Goal: Transaction & Acquisition: Purchase product/service

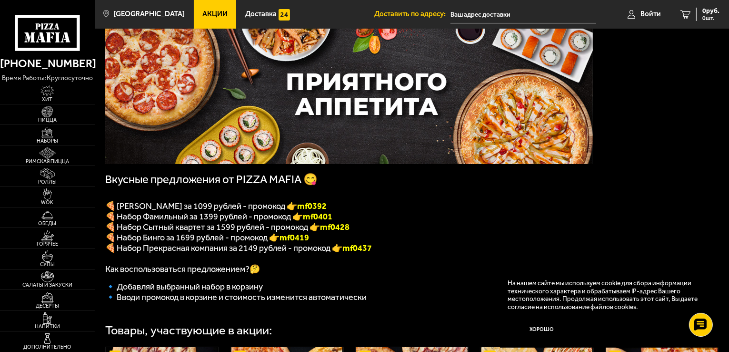
scroll to position [53, 0]
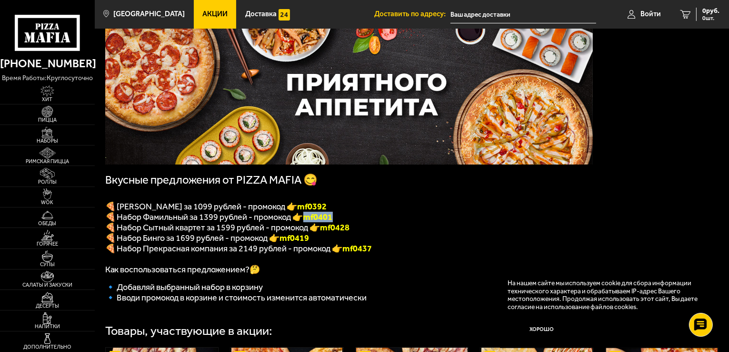
drag, startPoint x: 335, startPoint y: 219, endPoint x: 308, endPoint y: 219, distance: 27.6
click at [308, 219] on b "mf0401" at bounding box center [318, 216] width 30 height 10
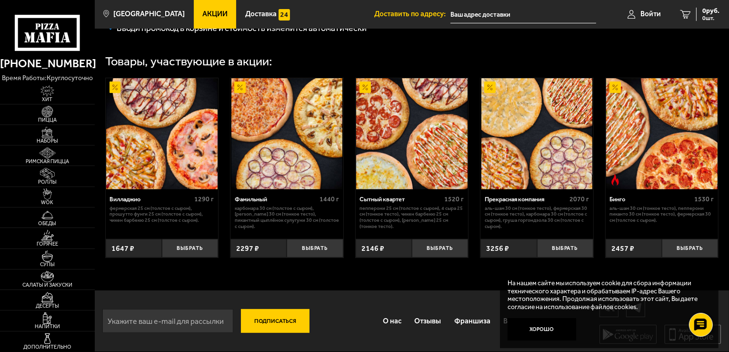
scroll to position [321, 0]
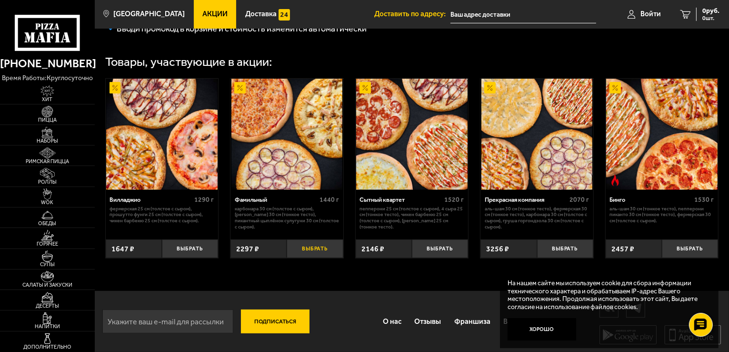
click at [333, 258] on button "Выбрать" at bounding box center [315, 248] width 56 height 19
click at [695, 14] on span "2297 руб." at bounding box center [705, 11] width 29 height 7
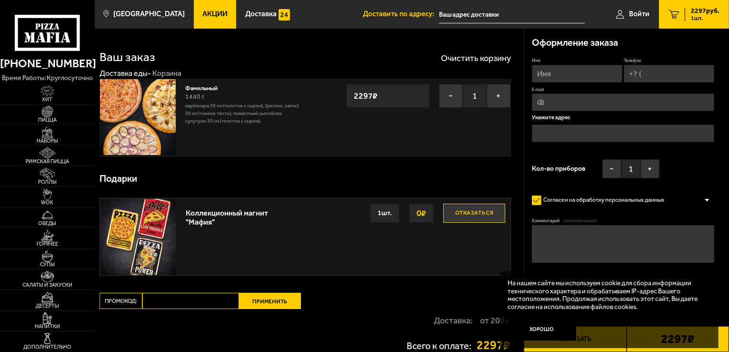
click at [191, 299] on input "Промокод:" at bounding box center [190, 300] width 97 height 16
paste input "mf0173"
type input "mf0173"
click at [262, 302] on button "Применить" at bounding box center [270, 300] width 62 height 16
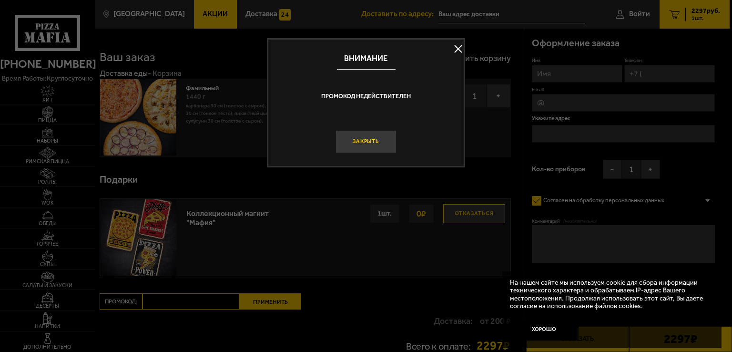
click at [366, 139] on button "Закрыть" at bounding box center [365, 141] width 61 height 23
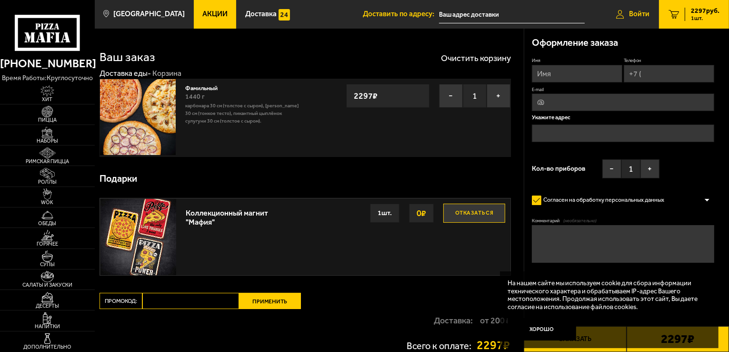
click at [629, 14] on span "Войти" at bounding box center [639, 13] width 20 height 7
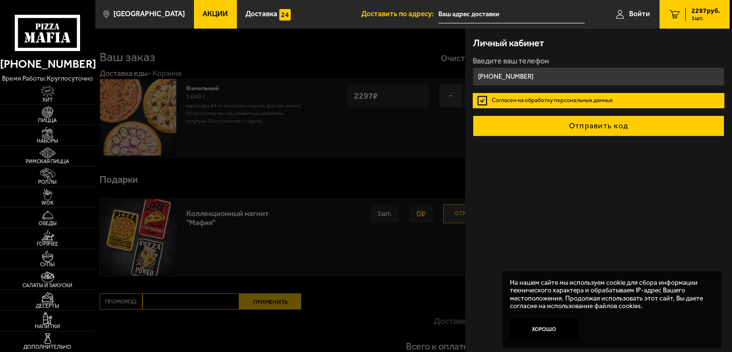
type input "[PHONE_NUMBER]"
click at [593, 129] on button "Отправить код" at bounding box center [597, 125] width 251 height 21
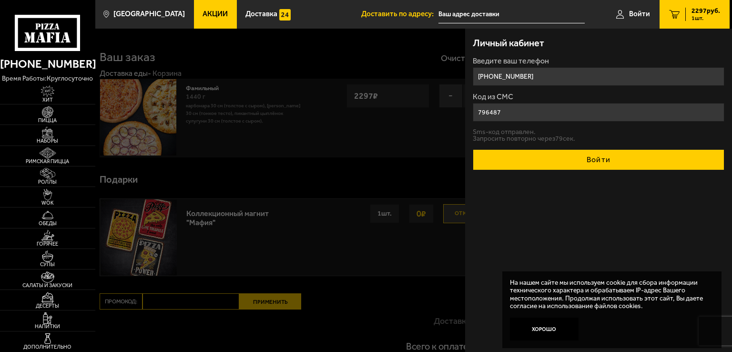
type input "796487"
click at [584, 159] on button "Войти" at bounding box center [597, 159] width 251 height 21
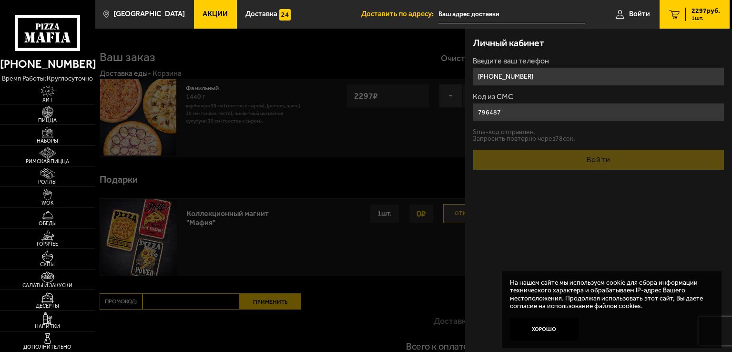
type input "[PHONE_NUMBER]"
type input "[STREET_ADDRESS]"
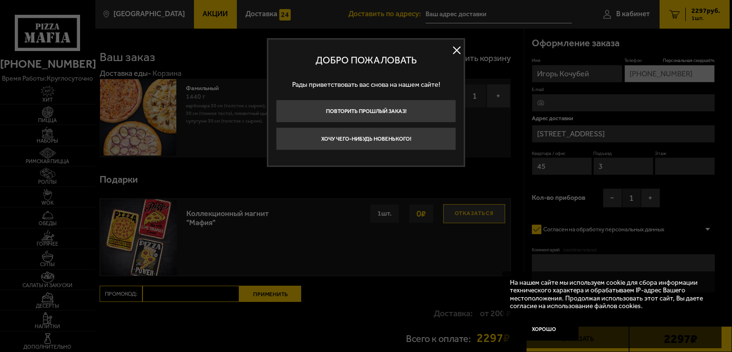
type input "[STREET_ADDRESS]"
type input "Октябрьская набережная, 98к1"
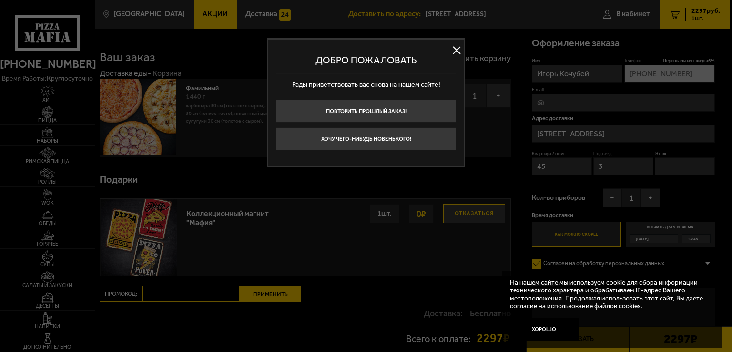
click at [451, 54] on button at bounding box center [456, 50] width 14 height 14
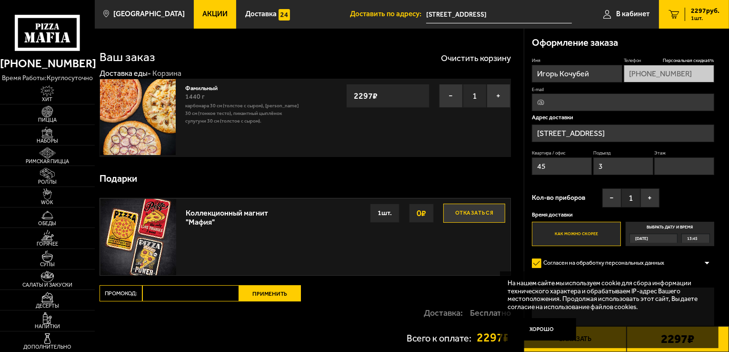
click at [214, 292] on input "Промокод:" at bounding box center [190, 293] width 97 height 16
paste input "mf0173"
type input "mf0173"
click at [257, 298] on button "Применить" at bounding box center [270, 293] width 62 height 16
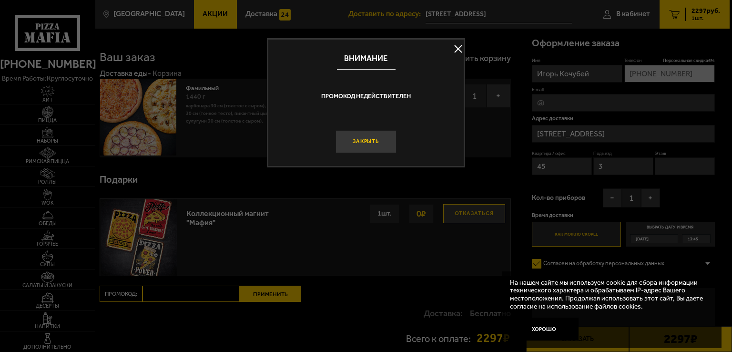
click at [370, 140] on button "Закрыть" at bounding box center [365, 141] width 61 height 23
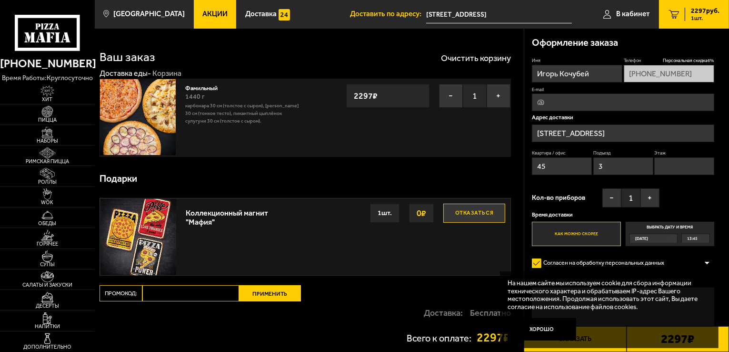
click at [687, 237] on span "13:45" at bounding box center [692, 238] width 10 height 9
click at [0, 0] on input "Выбрать дату и время Сегодня 13:45" at bounding box center [0, 0] width 0 height 0
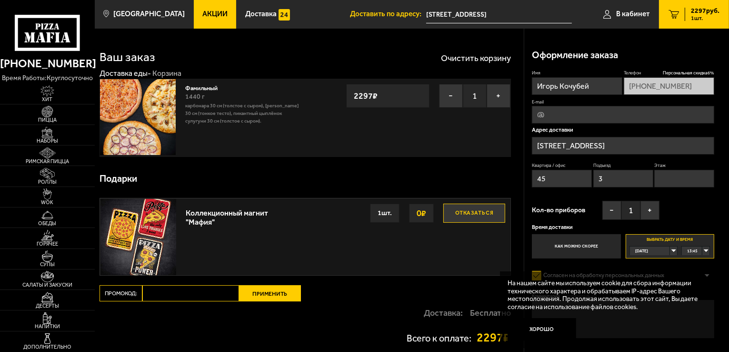
scroll to position [93, 0]
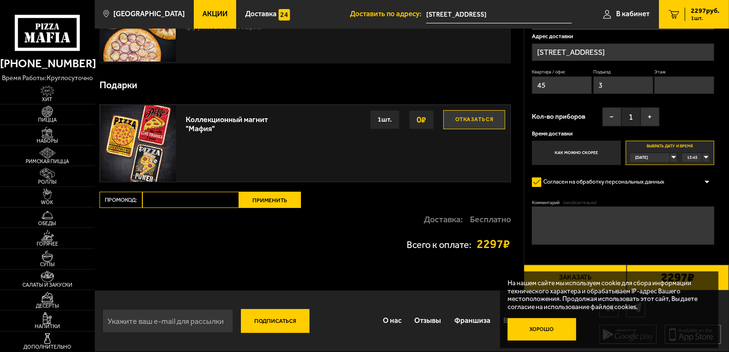
click at [549, 328] on button "Хорошо" at bounding box center [542, 329] width 69 height 23
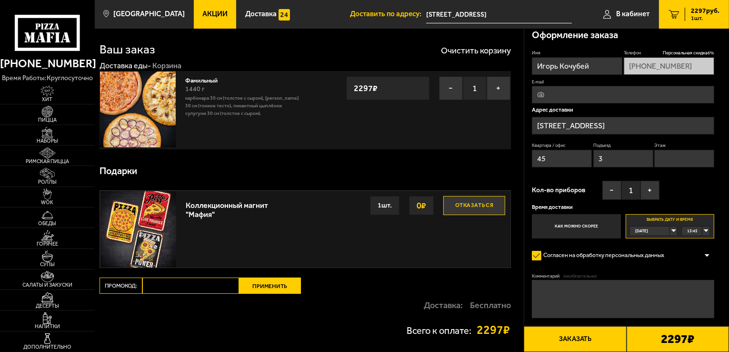
scroll to position [0, 0]
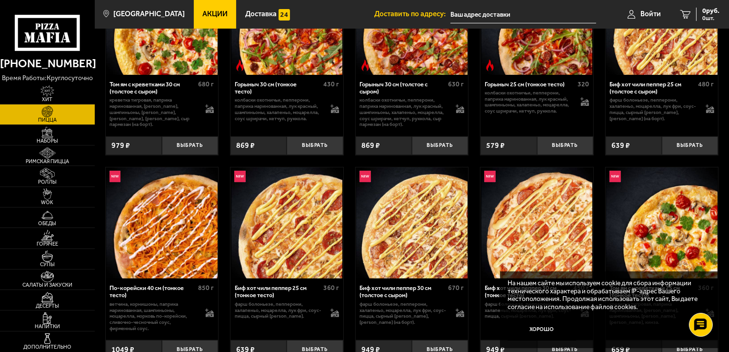
scroll to position [322, 0]
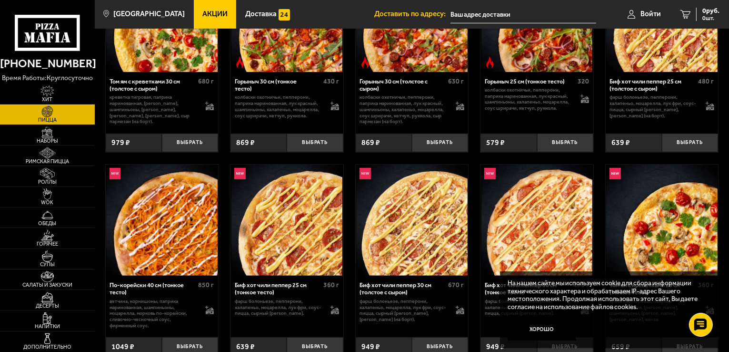
click at [642, 314] on div "На нашем сайте мы используем cookie для сбора информации технического характера…" at bounding box center [609, 309] width 219 height 77
click at [541, 323] on button "Хорошо" at bounding box center [542, 329] width 69 height 23
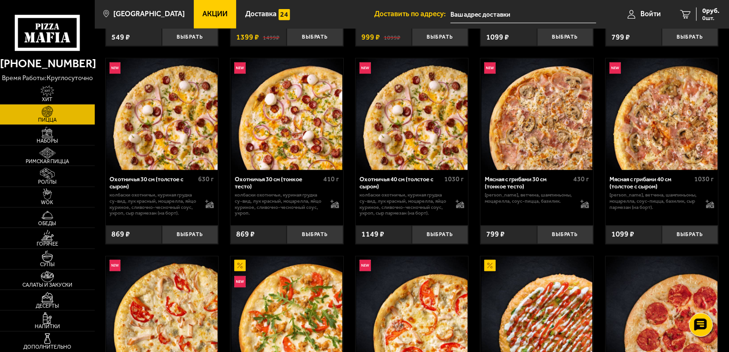
scroll to position [1644, 0]
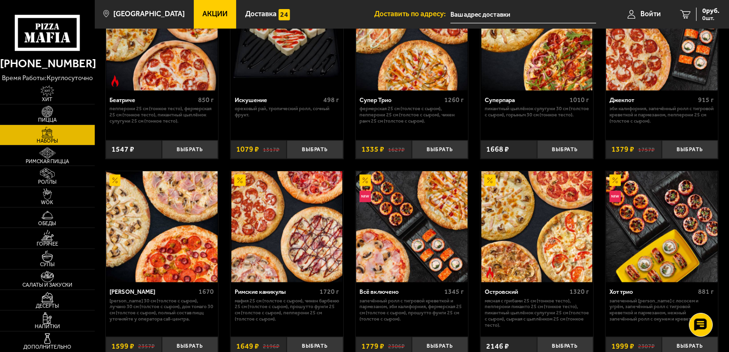
scroll to position [484, 0]
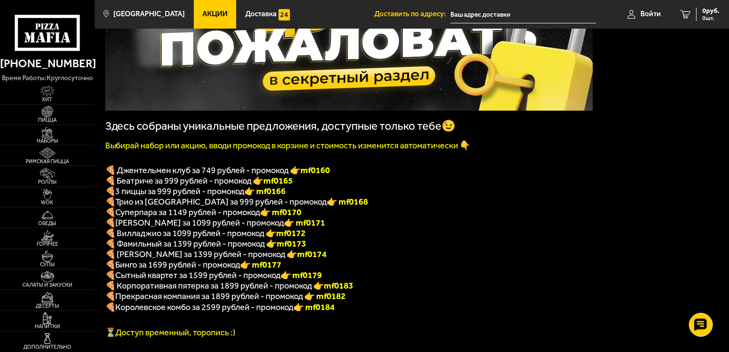
scroll to position [109, 0]
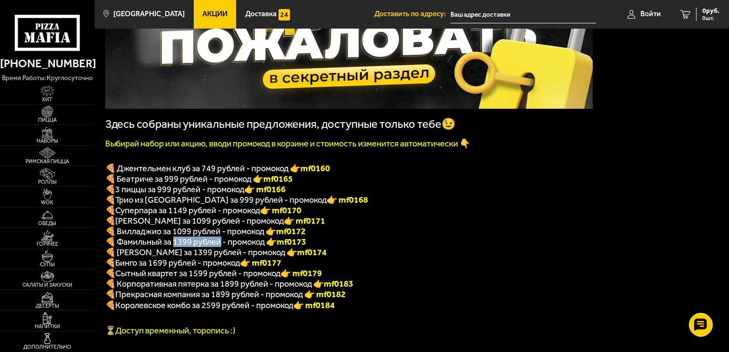
drag, startPoint x: 172, startPoint y: 248, endPoint x: 221, endPoint y: 248, distance: 49.1
click at [221, 247] on span "🍕 Фамильный за 1399 рублей - промокод 👉 mf0173" at bounding box center [205, 241] width 201 height 10
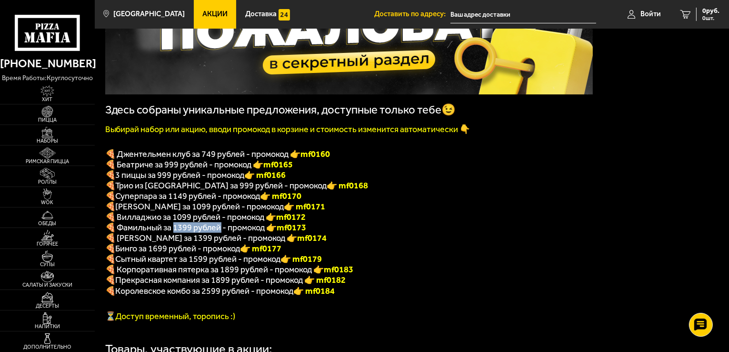
scroll to position [124, 0]
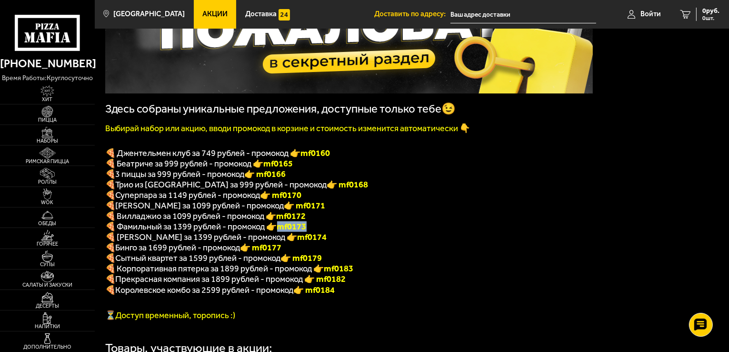
drag, startPoint x: 312, startPoint y: 233, endPoint x: 280, endPoint y: 231, distance: 32.5
click at [280, 231] on p "🍕 Фамильный за 1399 рублей - промокод 👉 mf0173" at bounding box center [349, 226] width 488 height 10
copy b "mf0173"
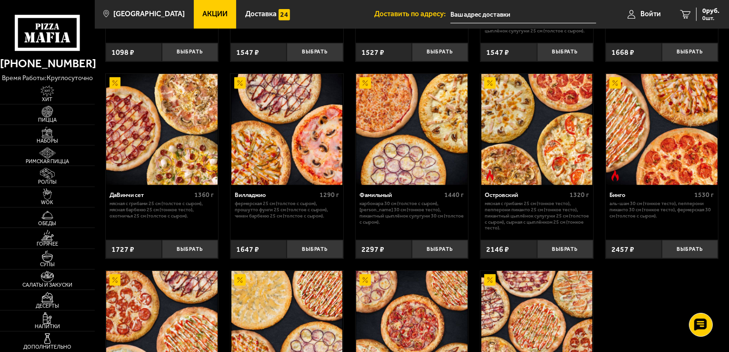
scroll to position [606, 0]
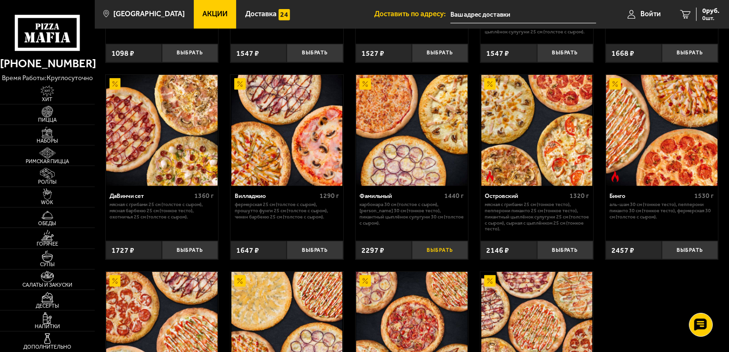
click at [459, 259] on button "Выбрать" at bounding box center [440, 250] width 56 height 19
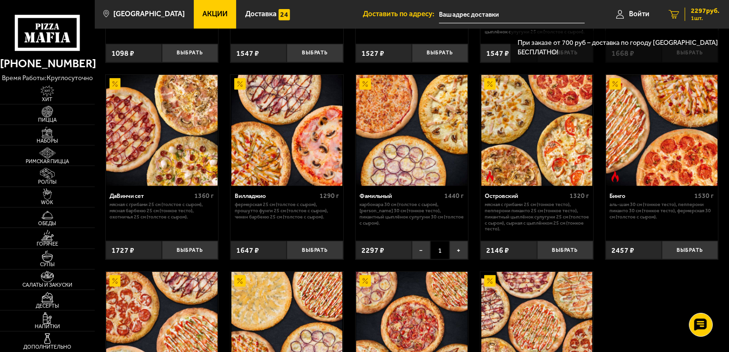
click at [699, 18] on span "1 шт." at bounding box center [705, 18] width 29 height 6
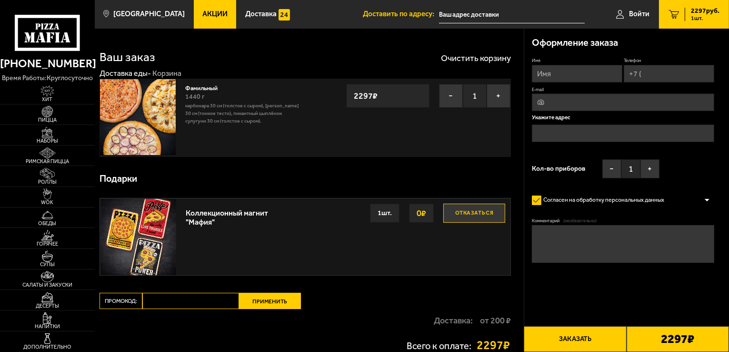
click at [196, 301] on input "Промокод:" at bounding box center [190, 300] width 97 height 16
paste input "mf0173"
type input "mf0173"
click at [247, 300] on button "Применить" at bounding box center [270, 300] width 62 height 16
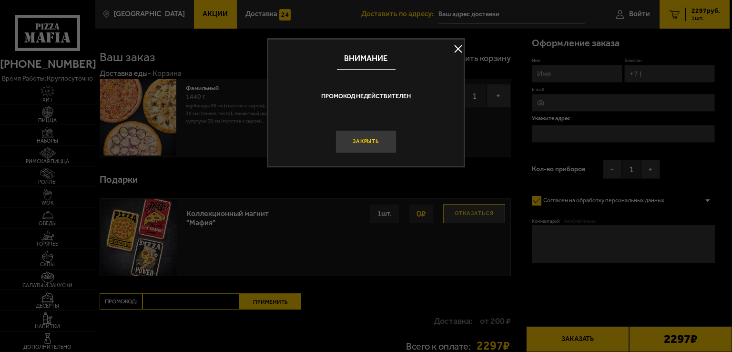
click at [377, 136] on button "Закрыть" at bounding box center [365, 141] width 61 height 23
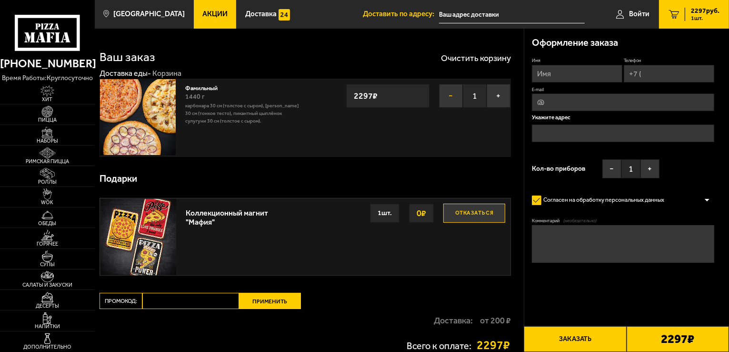
click at [449, 98] on button "−" at bounding box center [451, 96] width 24 height 24
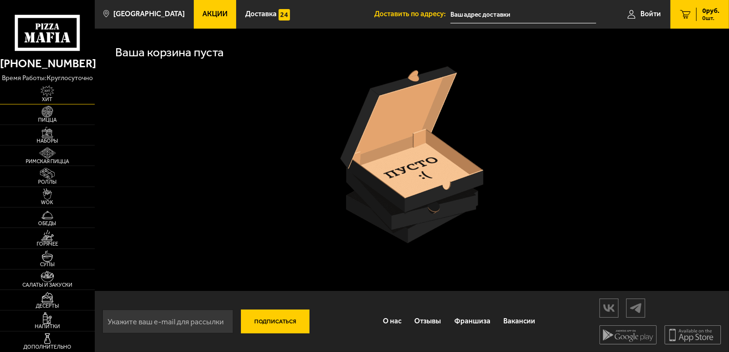
click at [51, 97] on span "Хит" at bounding box center [47, 99] width 95 height 5
type input "[STREET_ADDRESS]"
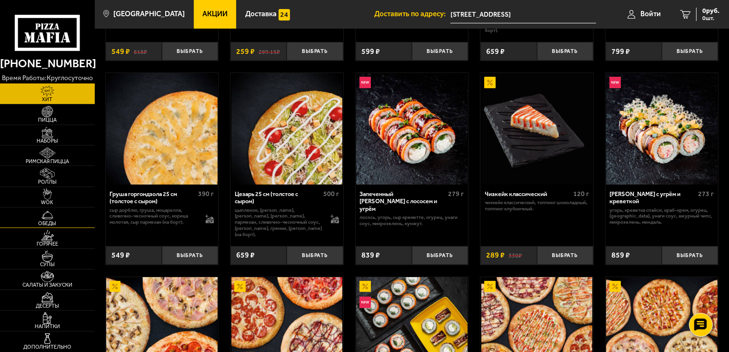
scroll to position [217, 0]
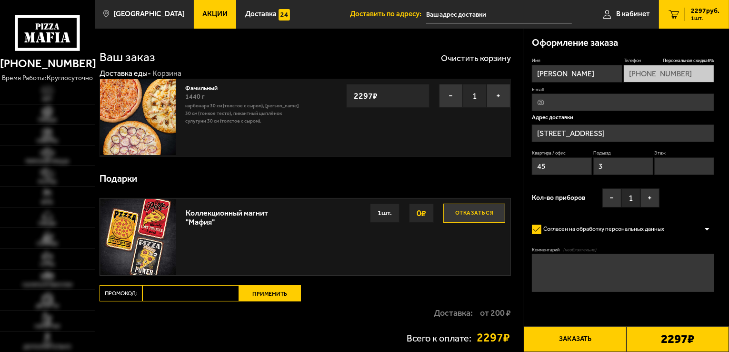
type input "[STREET_ADDRESS]"
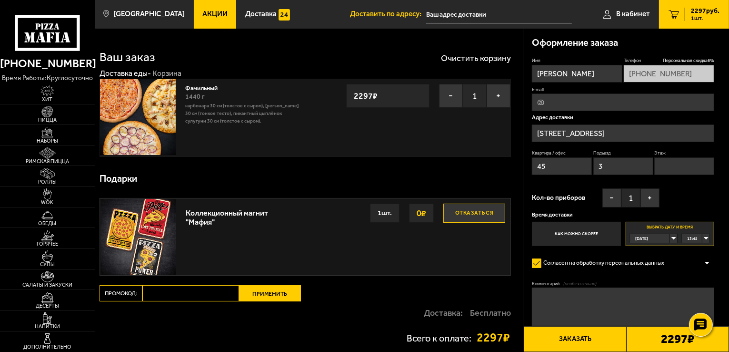
click at [458, 12] on input "text" at bounding box center [499, 15] width 146 height 18
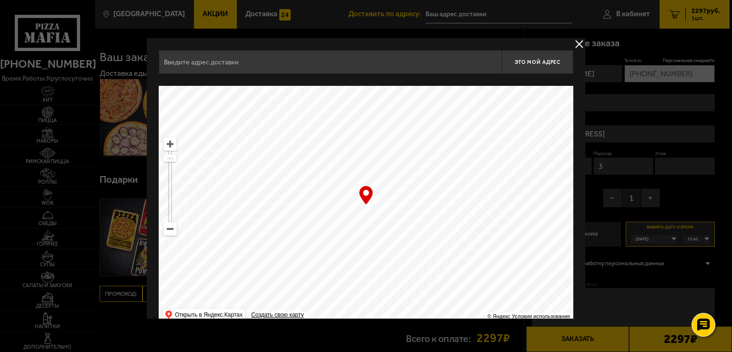
click at [301, 63] on input "text" at bounding box center [330, 62] width 343 height 24
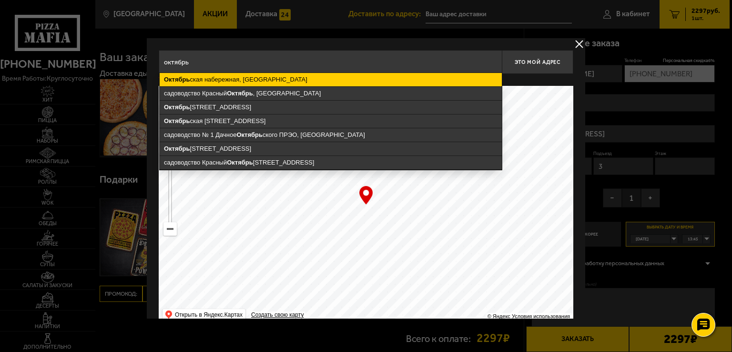
click at [288, 77] on ymaps "Октябрь ская набережная, [GEOGRAPHIC_DATA]" at bounding box center [331, 79] width 342 height 13
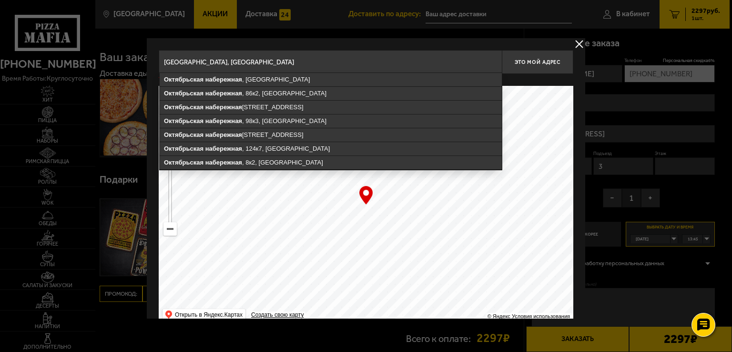
click at [321, 65] on input "[GEOGRAPHIC_DATA], [GEOGRAPHIC_DATA]" at bounding box center [330, 62] width 343 height 24
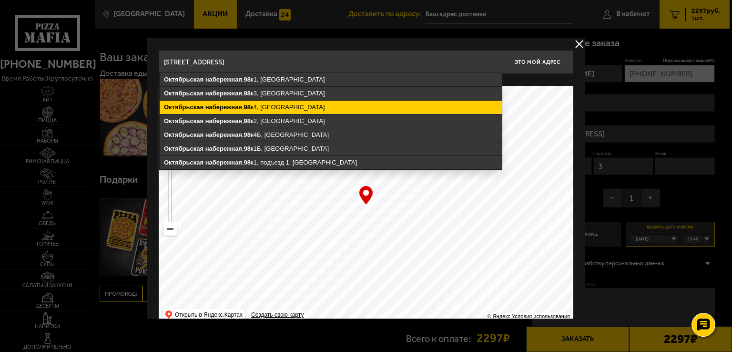
click at [267, 104] on ymaps "Октябрьская набережная , 98 к4, Санкт-Петербург" at bounding box center [331, 106] width 342 height 13
type input "Санкт-Петербург, Октябрьская набережная, 98к4"
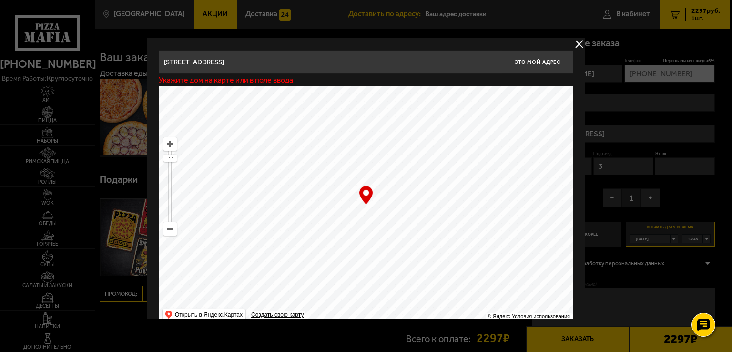
type input "Октябрьская набережная, 98к4"
click at [550, 65] on button "Это мой адрес" at bounding box center [537, 62] width 71 height 24
type input "Октябрьская набережная, 98к4"
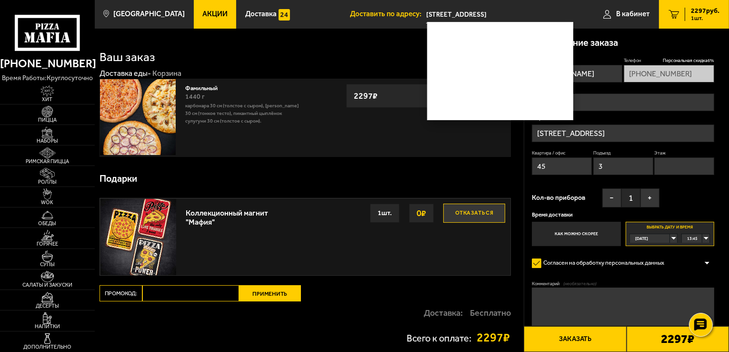
click at [192, 295] on input "Промокод:" at bounding box center [190, 293] width 97 height 16
paste input "mf0173"
type input "mf0173"
click at [270, 291] on button "Применить" at bounding box center [270, 293] width 62 height 16
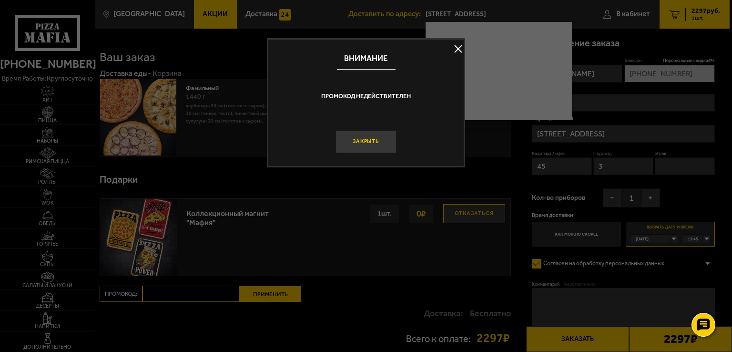
click at [367, 139] on button "Закрыть" at bounding box center [365, 141] width 61 height 23
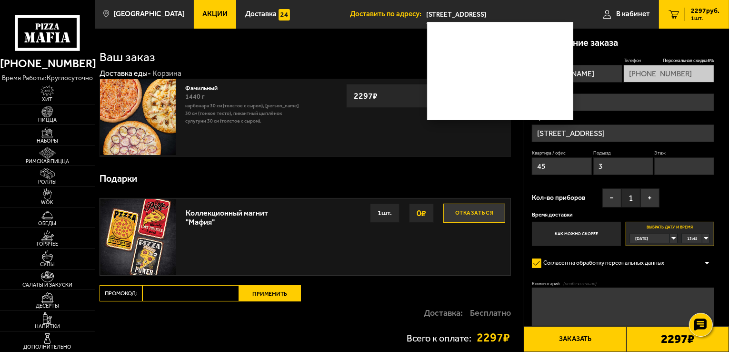
click at [477, 183] on div "Подарки" at bounding box center [306, 178] width 412 height 29
click at [559, 99] on ymaps "Октябрьская набережная , 98к4 , подъезд 2, Санкт-Петербург" at bounding box center [500, 97] width 145 height 13
type input "Санкт-Петербург, Октябрьская набережная, 98к4, подъезд 2"
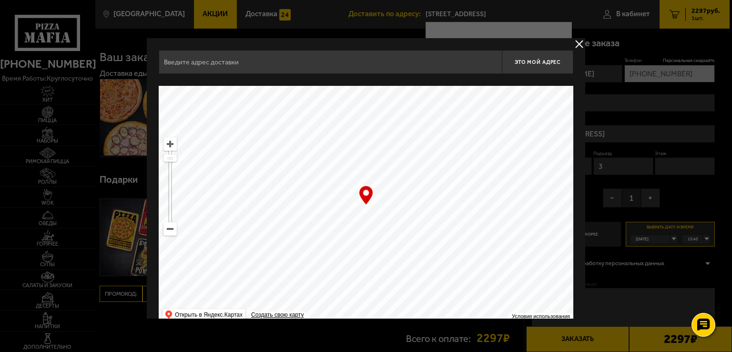
type input "Октябрьская набережная, 98к4"
type input "Октябрьская набережная, 98к4, подъезд 2"
click at [510, 33] on div at bounding box center [366, 176] width 732 height 352
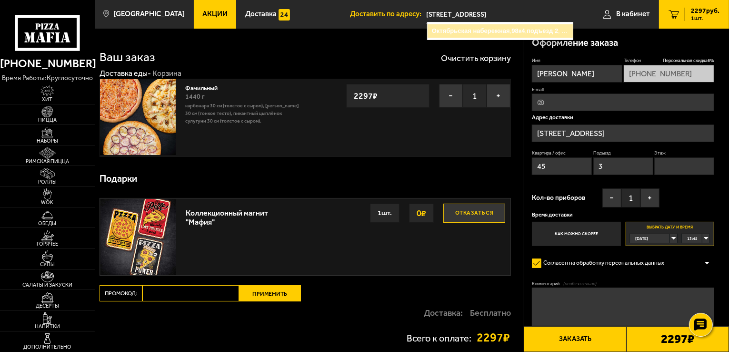
click at [538, 29] on ymaps "подъезд" at bounding box center [540, 30] width 26 height 7
type input "Октябрьская набережная, 98к4"
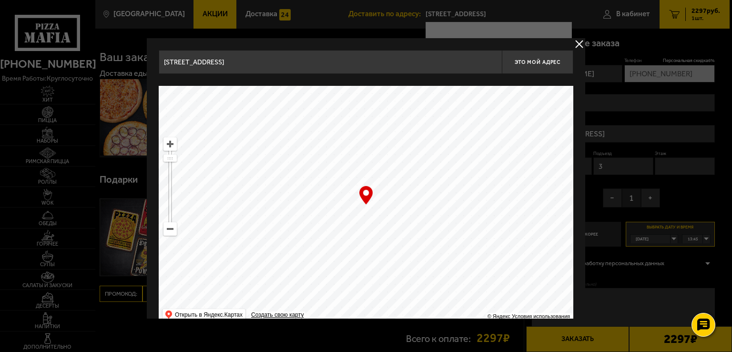
click at [538, 29] on div at bounding box center [366, 176] width 732 height 352
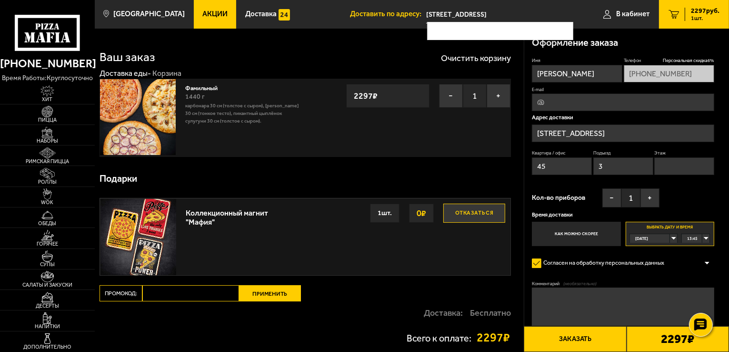
click at [368, 61] on div "Ваш заказ Очистить корзину" at bounding box center [306, 51] width 412 height 22
click at [511, 17] on input "Санкт-Петербург, Октябрьская набережная, 98к4, подъезд 2" at bounding box center [499, 15] width 146 height 18
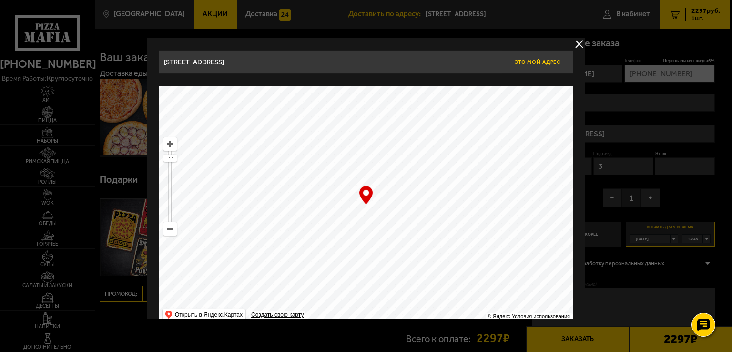
click at [533, 70] on button "Это мой адрес" at bounding box center [537, 62] width 71 height 24
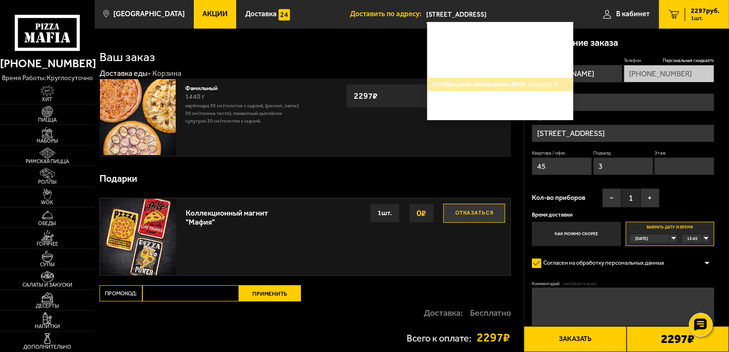
click at [540, 88] on ymaps "Октябрьская набережная , 98к4 , подъезд 3, Санкт-Петербург" at bounding box center [500, 84] width 145 height 13
type input "Санкт-Петербург, Октябрьская набережная, 98к4, подъезд 3"
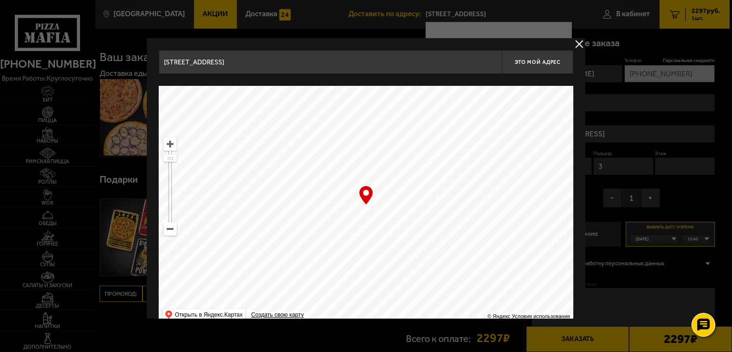
type input "[STREET_ADDRESS]"
click at [557, 61] on span "Это мой адрес" at bounding box center [537, 62] width 46 height 6
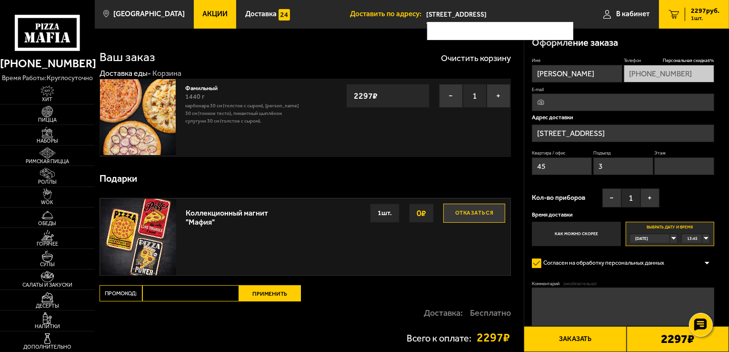
click at [185, 291] on input "Промокод:" at bounding box center [190, 293] width 97 height 16
click at [157, 295] on input "Промокод:" at bounding box center [190, 293] width 97 height 16
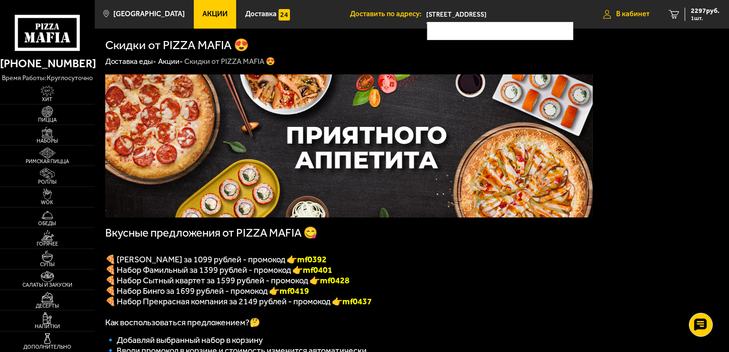
click at [642, 12] on span "В кабинет" at bounding box center [632, 13] width 33 height 7
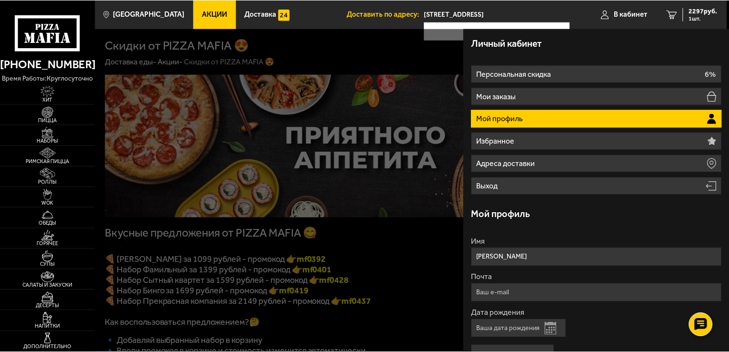
scroll to position [101, 0]
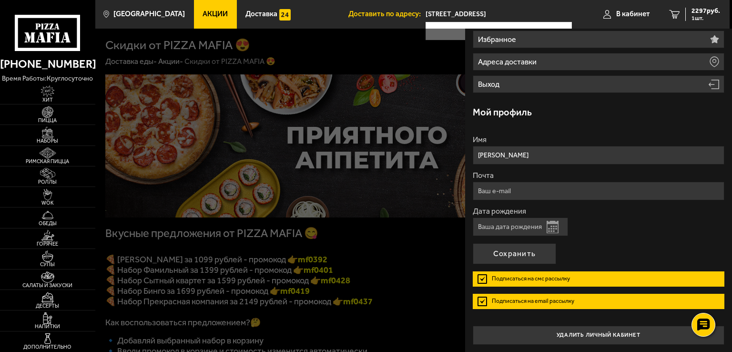
click at [399, 220] on div at bounding box center [461, 205] width 732 height 352
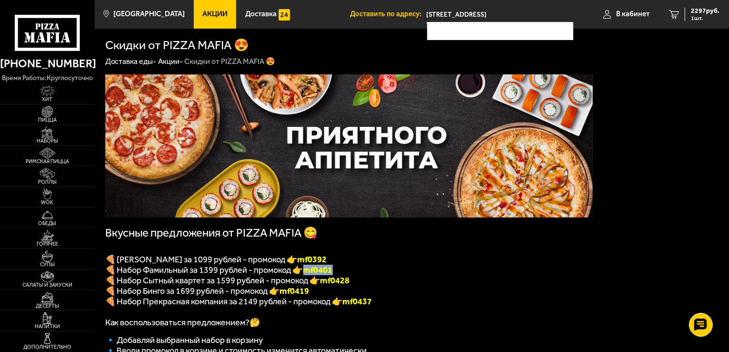
drag, startPoint x: 308, startPoint y: 273, endPoint x: 334, endPoint y: 273, distance: 26.2
click at [333, 273] on b "mf0401" at bounding box center [318, 269] width 30 height 10
copy b "mf0401"
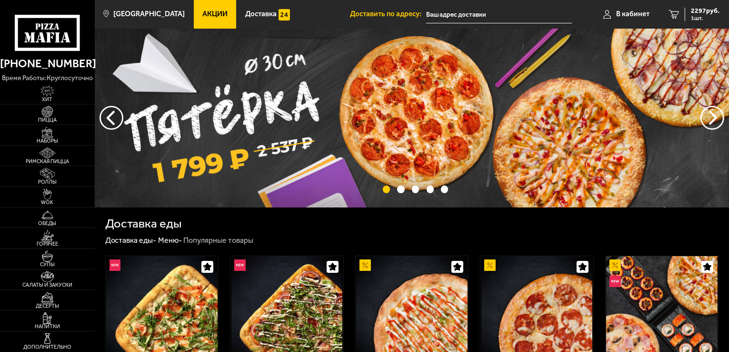
type input "[STREET_ADDRESS]"
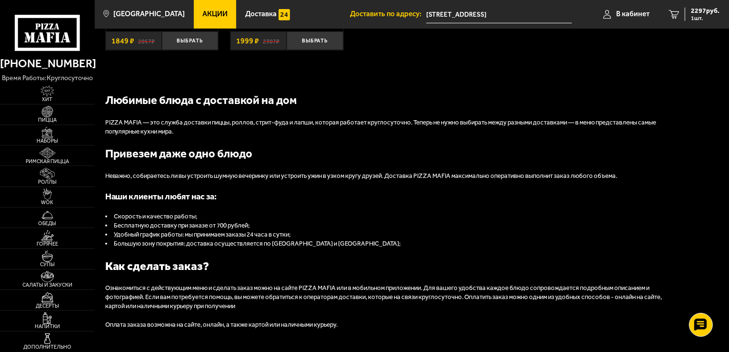
scroll to position [953, 0]
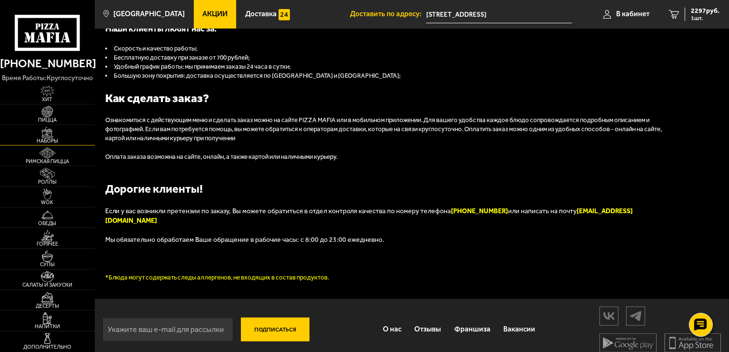
click at [56, 139] on span "Наборы" at bounding box center [47, 140] width 95 height 5
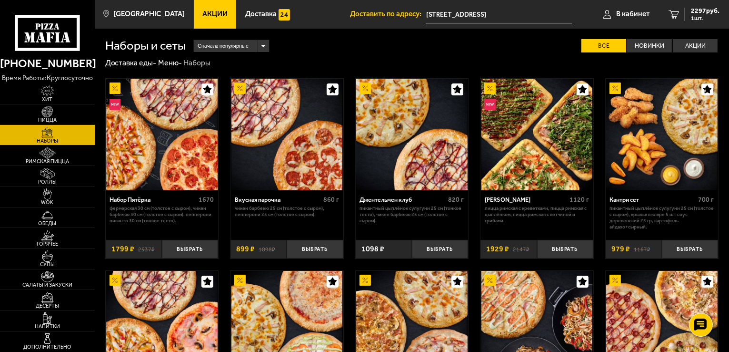
click at [203, 10] on span "Акции" at bounding box center [214, 13] width 25 height 7
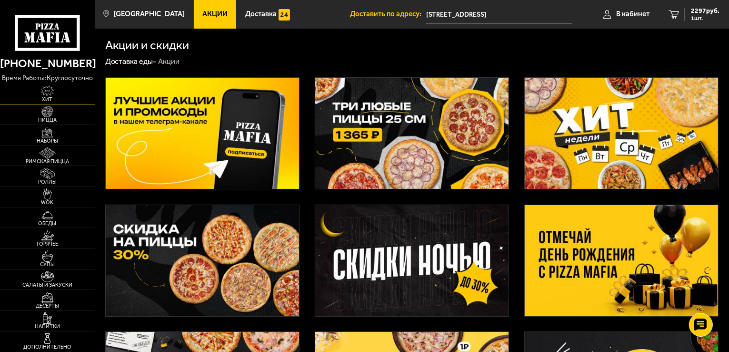
click at [44, 86] on img at bounding box center [47, 90] width 29 height 11
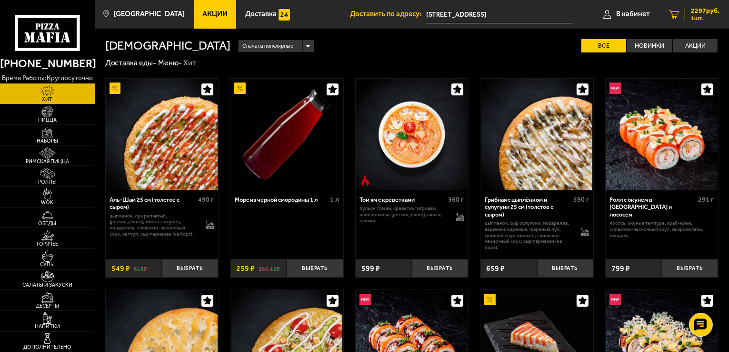
click at [701, 15] on span "1 шт." at bounding box center [705, 18] width 29 height 6
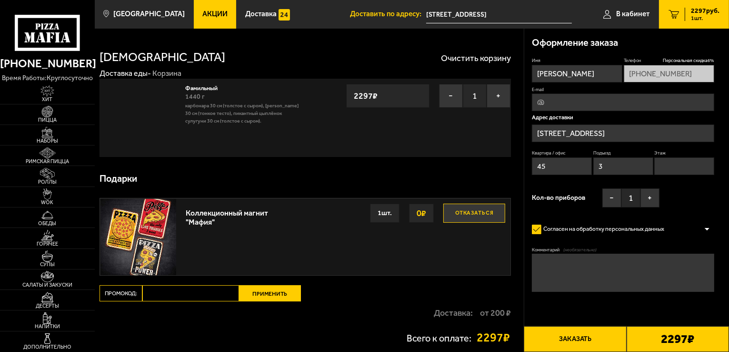
type input "[STREET_ADDRESS]"
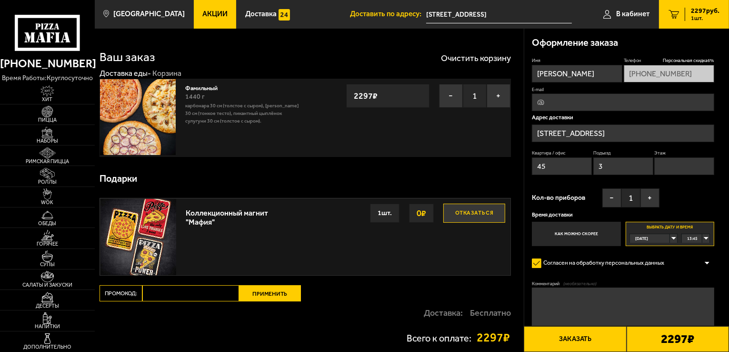
paste input "mf0401"
click at [205, 293] on input "Промокод:" at bounding box center [190, 293] width 97 height 16
type input "mf0401"
drag, startPoint x: 236, startPoint y: 292, endPoint x: 262, endPoint y: 291, distance: 25.8
click at [262, 291] on button "Применить" at bounding box center [270, 293] width 62 height 16
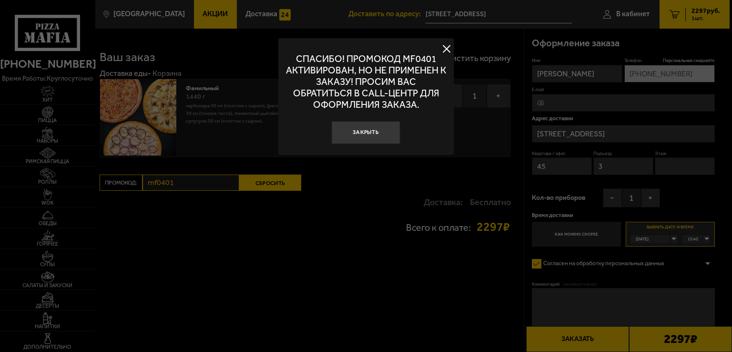
click at [268, 296] on div at bounding box center [366, 176] width 732 height 352
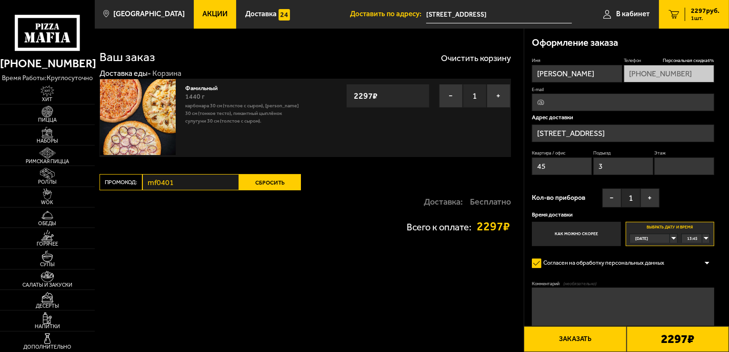
click at [281, 181] on button "Сбросить" at bounding box center [270, 182] width 62 height 16
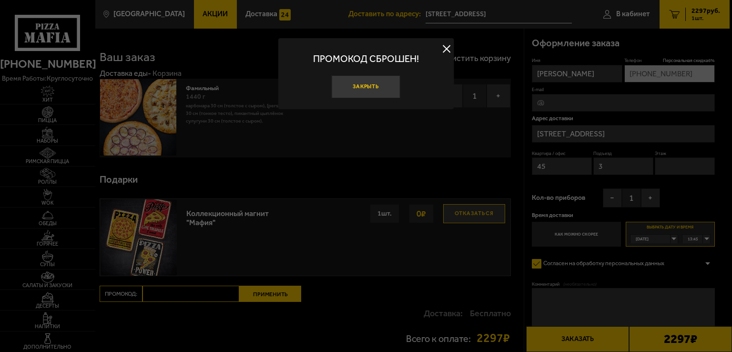
click at [354, 90] on button "Закрыть" at bounding box center [366, 86] width 69 height 23
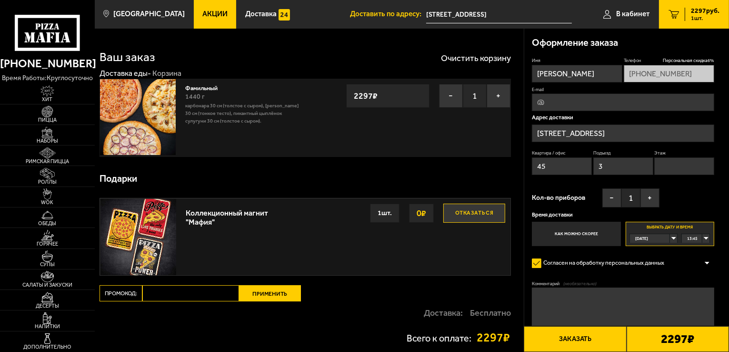
click at [209, 292] on input "Промокод:" at bounding box center [190, 293] width 97 height 16
paste input "mf0401"
type input "mf0401"
click at [255, 295] on button "Применить" at bounding box center [270, 293] width 62 height 16
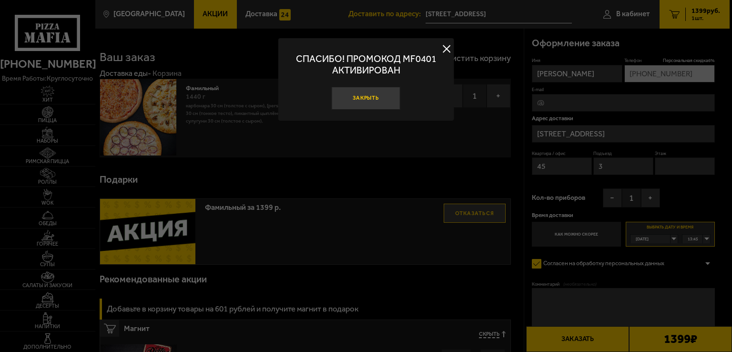
click at [372, 96] on button "Закрыть" at bounding box center [366, 98] width 69 height 23
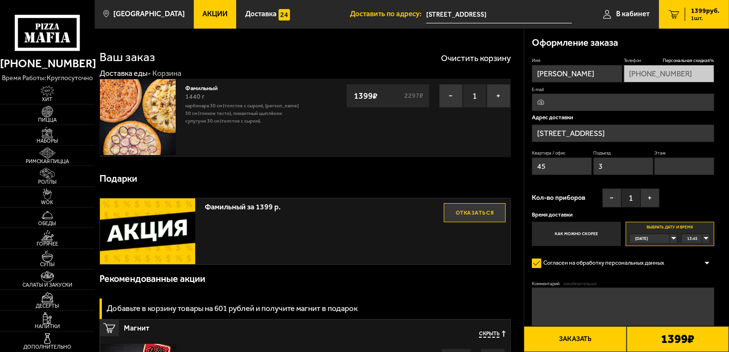
click at [706, 238] on div "13:45" at bounding box center [696, 238] width 28 height 9
click at [693, 293] on span "18:30" at bounding box center [693, 292] width 10 height 9
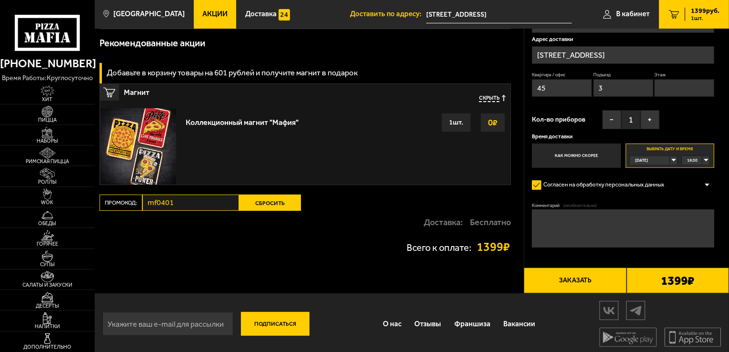
scroll to position [236, 0]
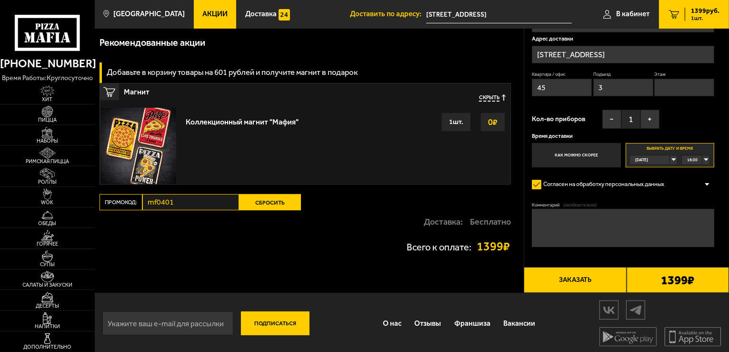
click at [591, 275] on button "Заказать" at bounding box center [575, 280] width 102 height 26
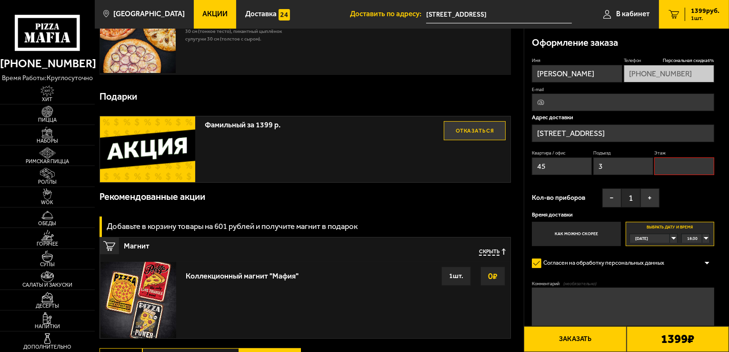
scroll to position [81, 0]
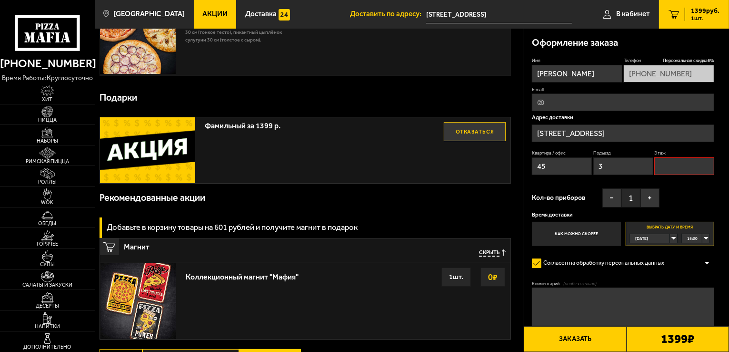
click at [688, 163] on input "Этаж" at bounding box center [684, 166] width 60 height 18
click at [688, 160] on input "5" at bounding box center [684, 166] width 60 height 18
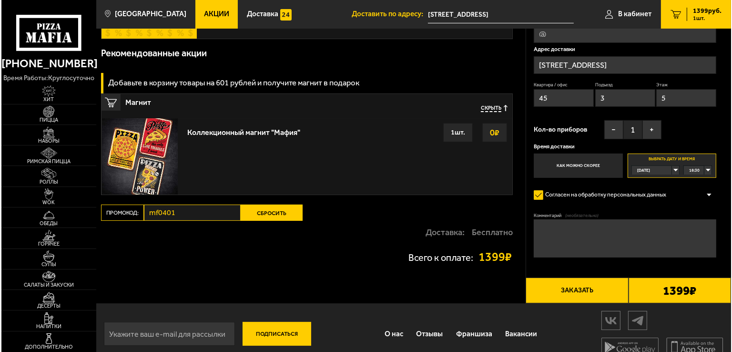
scroll to position [226, 0]
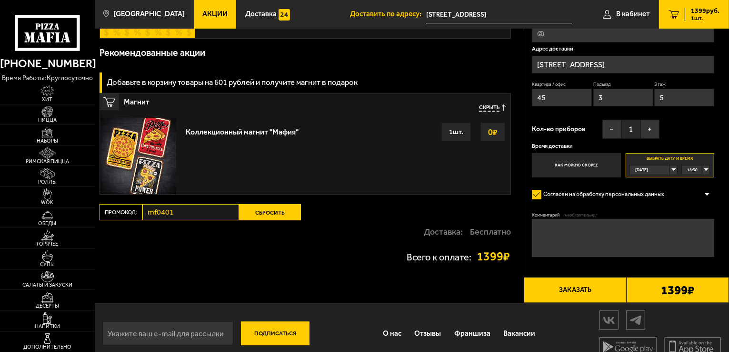
type input "5"
click at [567, 291] on button "Заказать" at bounding box center [575, 290] width 102 height 26
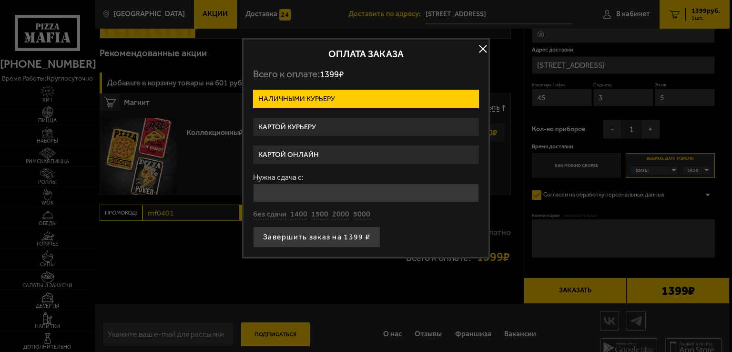
click at [316, 127] on label "Картой курьеру" at bounding box center [366, 127] width 226 height 19
click at [0, 0] on input "Картой курьеру" at bounding box center [0, 0] width 0 height 0
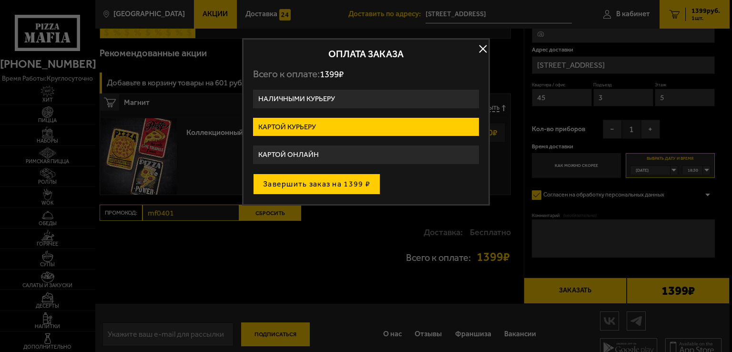
click at [329, 181] on button "Завершить заказ на 1399 ₽" at bounding box center [316, 183] width 127 height 21
